Goal: Information Seeking & Learning: Learn about a topic

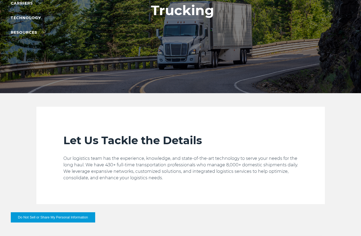
scroll to position [22, 0]
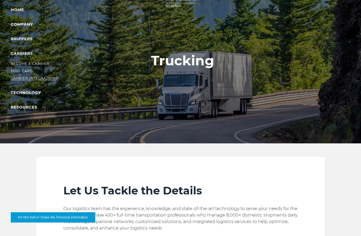
click at [25, 77] on link "Carrier Integrations" at bounding box center [34, 78] width 47 height 4
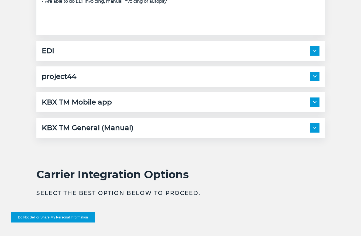
scroll to position [863, 0]
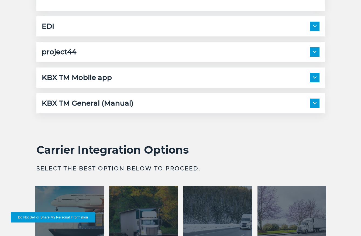
click at [314, 51] on img at bounding box center [315, 52] width 4 height 2
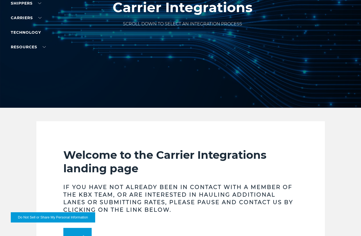
scroll to position [0, 0]
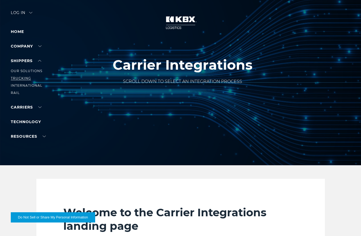
click at [23, 78] on link "Trucking" at bounding box center [21, 78] width 20 height 4
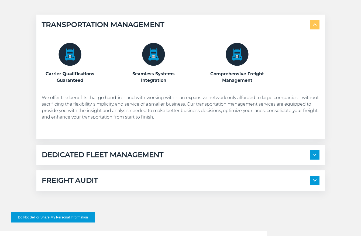
scroll to position [297, 0]
click at [314, 154] on img at bounding box center [315, 154] width 4 height 2
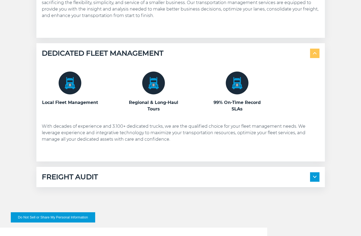
scroll to position [431, 0]
